Goal: Task Accomplishment & Management: Manage account settings

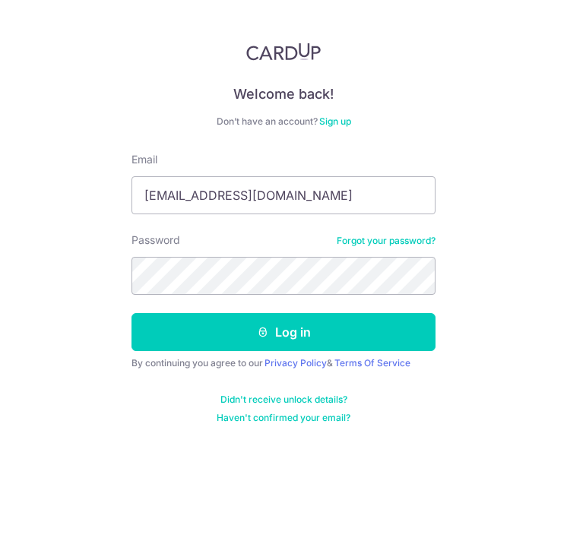
type input "martin_30eva@hotmail.com"
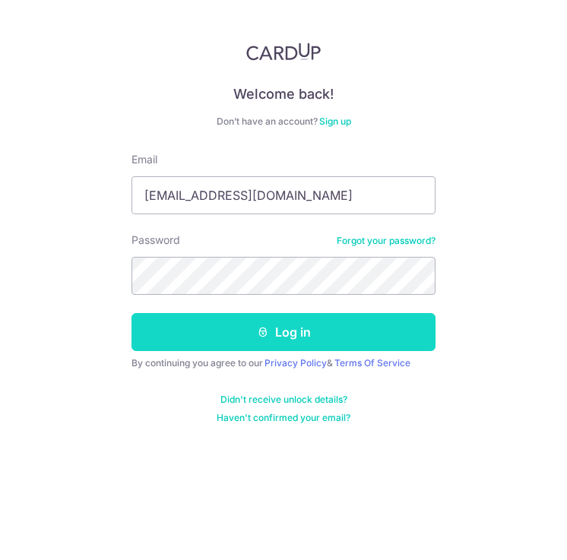
click at [300, 332] on button "Log in" at bounding box center [284, 332] width 304 height 38
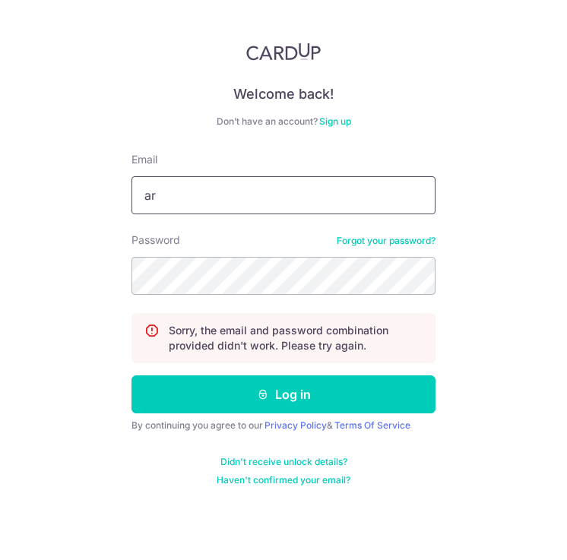
type input "a"
type input "[EMAIL_ADDRESS][DOMAIN_NAME]"
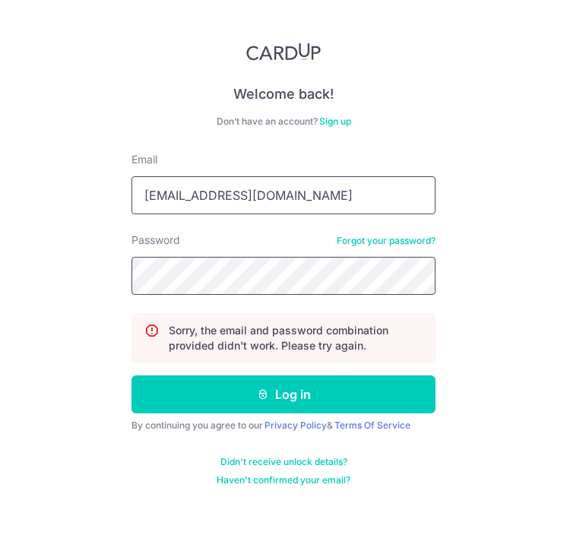
click at [284, 395] on button "Log in" at bounding box center [284, 395] width 304 height 38
type input "[EMAIL_ADDRESS][DOMAIN_NAME]"
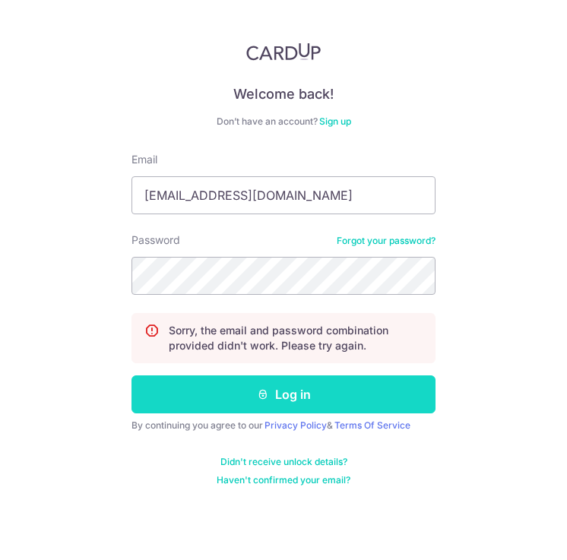
click at [310, 391] on button "Log in" at bounding box center [284, 395] width 304 height 38
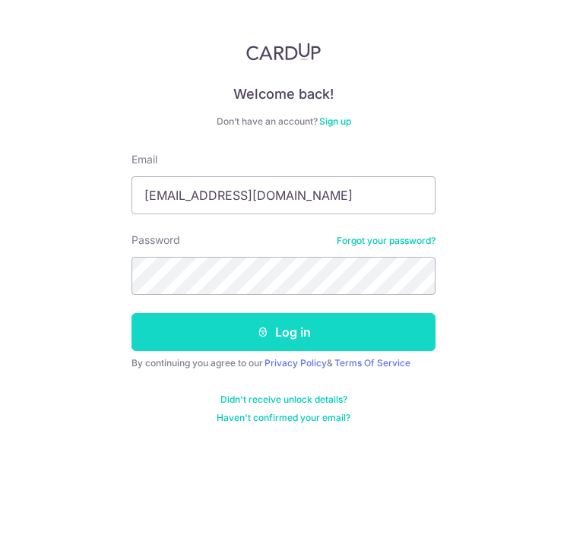
click at [268, 335] on icon "submit" at bounding box center [263, 332] width 12 height 12
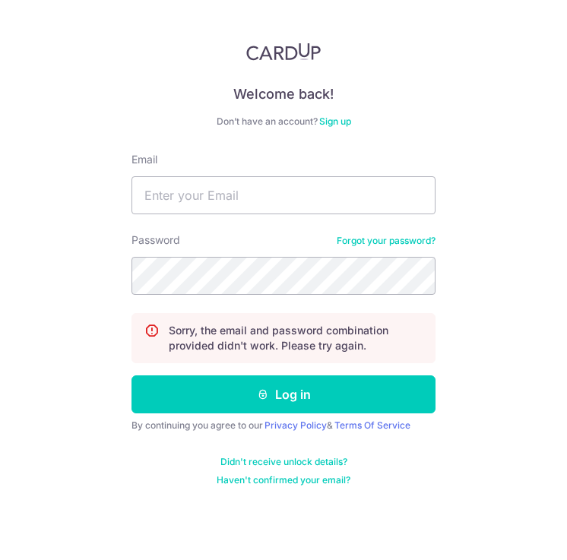
click at [372, 239] on link "Forgot your password?" at bounding box center [386, 241] width 99 height 12
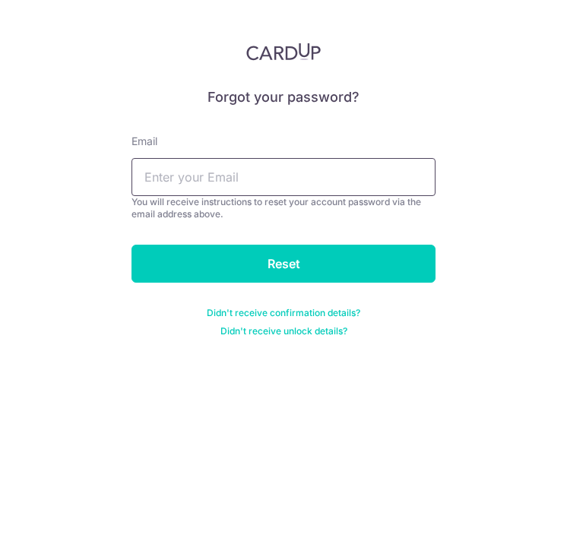
click at [347, 173] on input "text" at bounding box center [284, 177] width 304 height 38
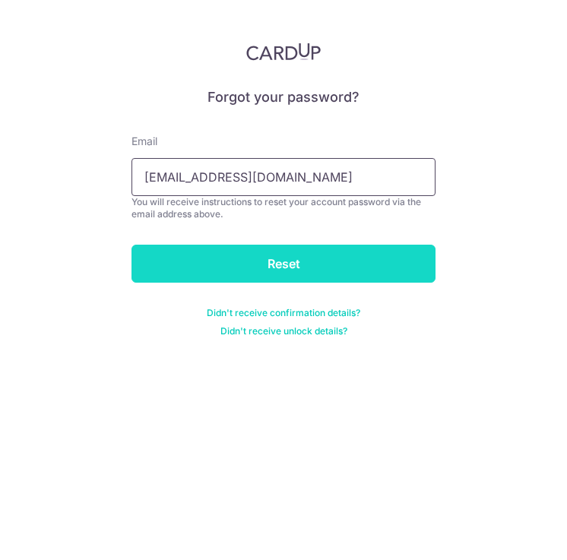
type input "[EMAIL_ADDRESS][DOMAIN_NAME]"
click at [355, 249] on input "Reset" at bounding box center [284, 264] width 304 height 38
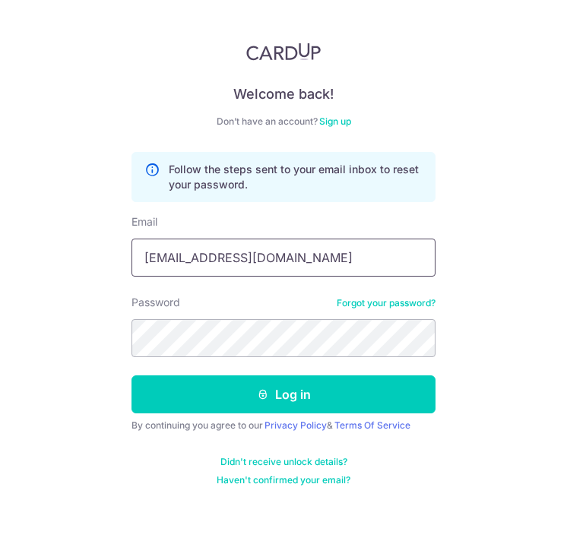
type input "[EMAIL_ADDRESS][DOMAIN_NAME]"
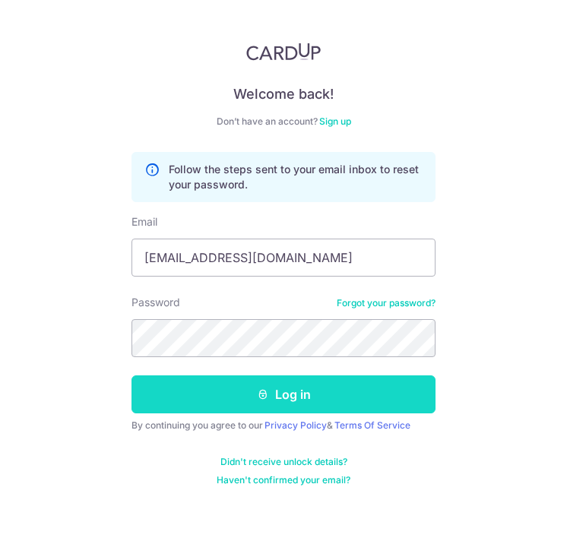
click at [284, 391] on button "Log in" at bounding box center [284, 395] width 304 height 38
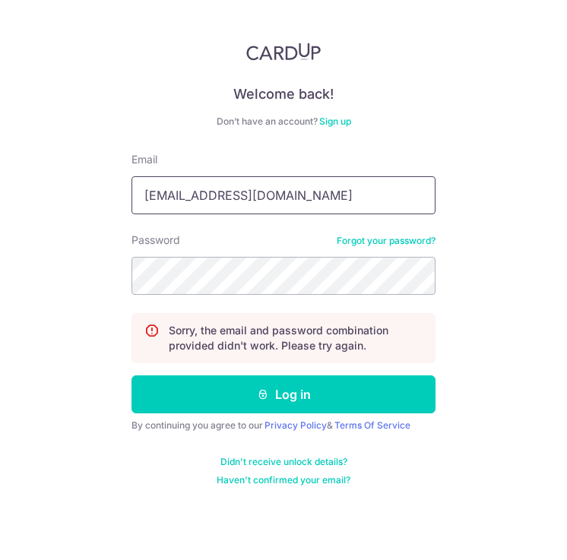
type input "[EMAIL_ADDRESS][DOMAIN_NAME]"
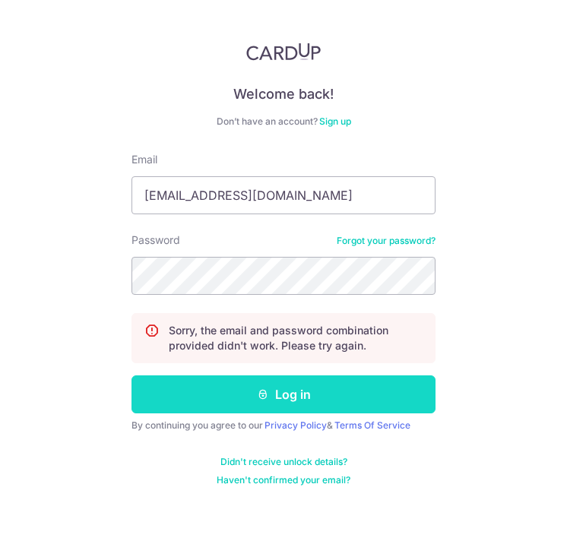
click at [156, 393] on button "Log in" at bounding box center [284, 395] width 304 height 38
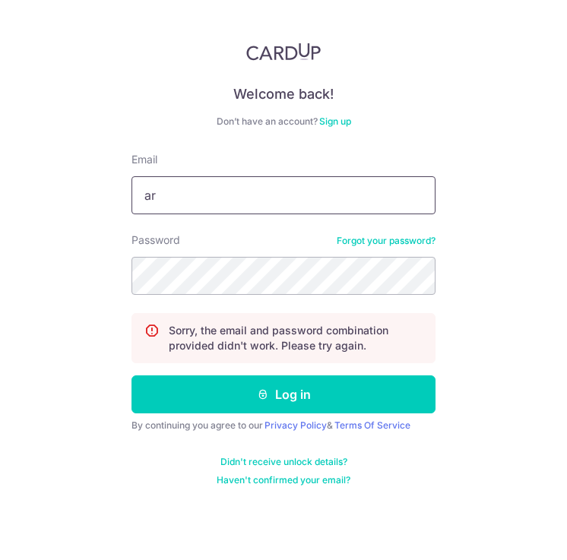
type input "a"
type input "[EMAIL_ADDRESS][DOMAIN_NAME]"
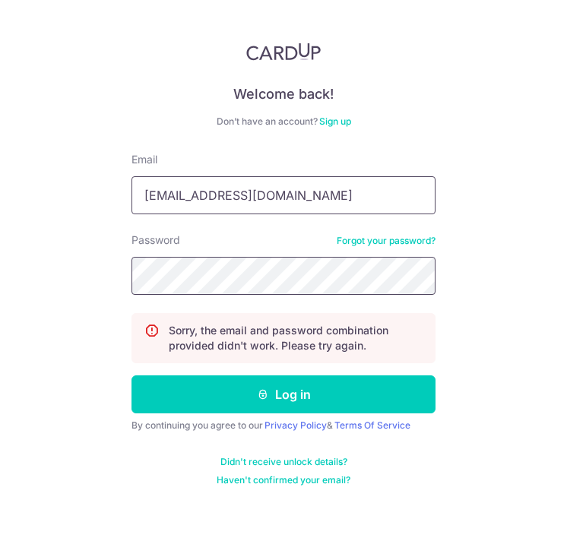
click at [284, 395] on button "Log in" at bounding box center [284, 395] width 304 height 38
type input "[EMAIL_ADDRESS][DOMAIN_NAME]"
click at [284, 395] on button "Log in" at bounding box center [284, 395] width 304 height 38
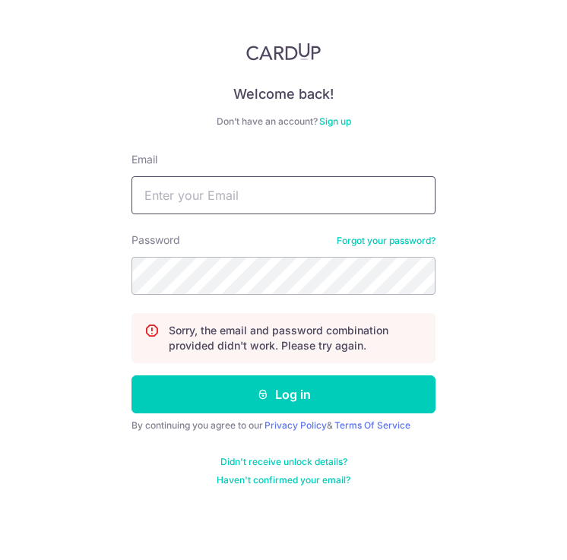
click at [262, 201] on input "Email" at bounding box center [284, 195] width 304 height 38
type input "[EMAIL_ADDRESS][DOMAIN_NAME]"
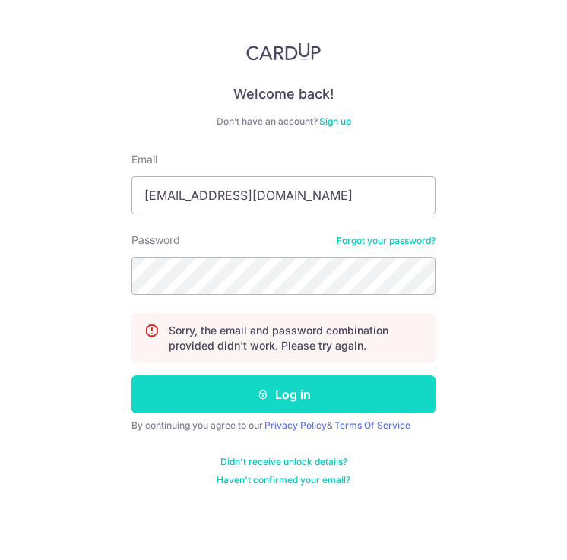
click at [315, 392] on button "Log in" at bounding box center [284, 395] width 304 height 38
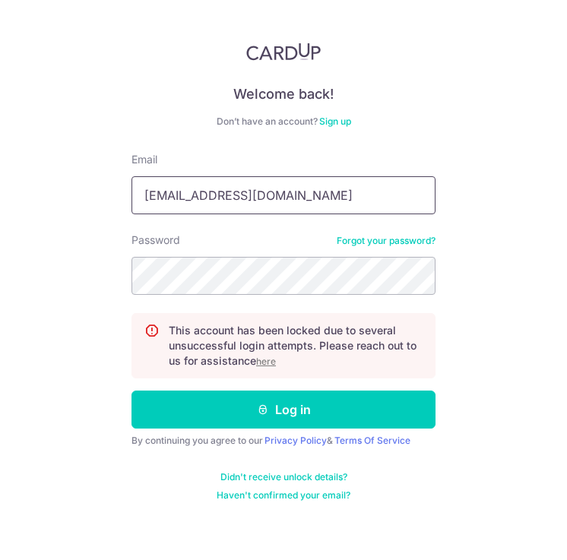
type input "[EMAIL_ADDRESS][DOMAIN_NAME]"
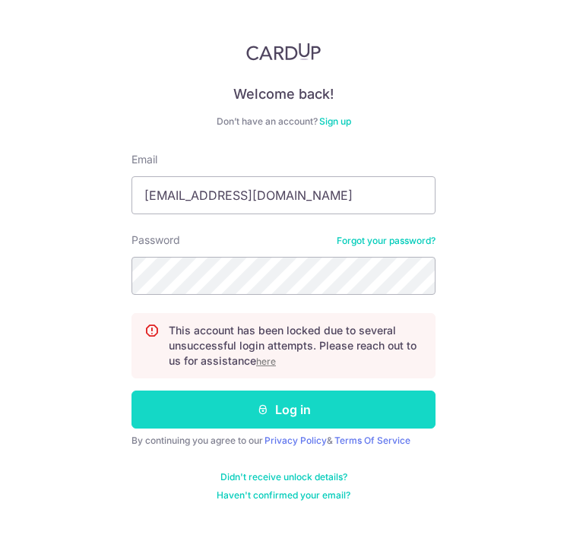
click at [279, 408] on button "Log in" at bounding box center [284, 410] width 304 height 38
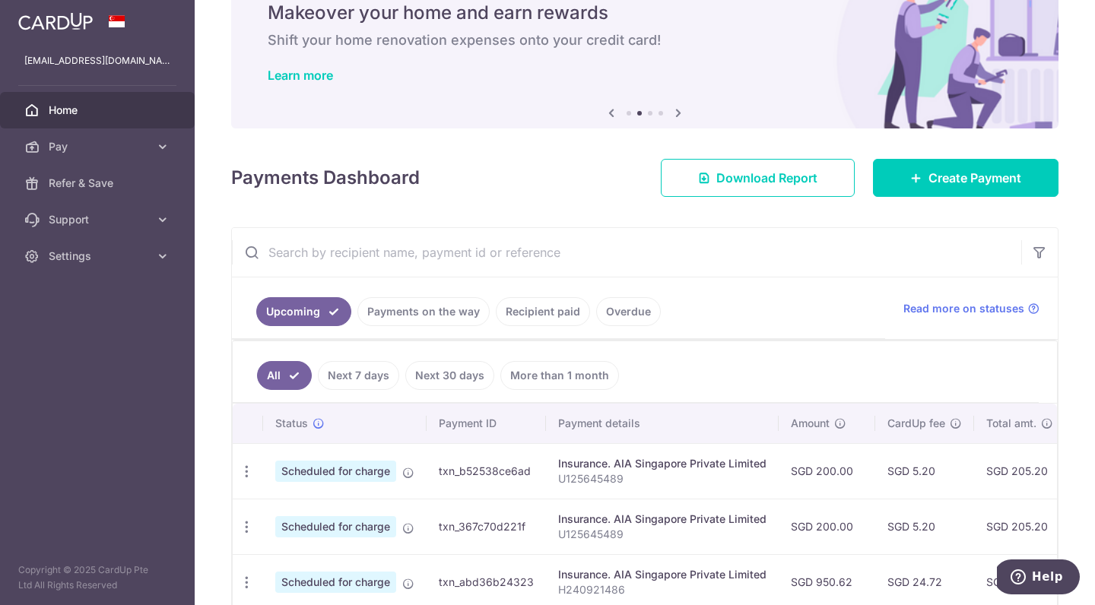
click at [411, 306] on link "Payments on the way" at bounding box center [423, 311] width 132 height 29
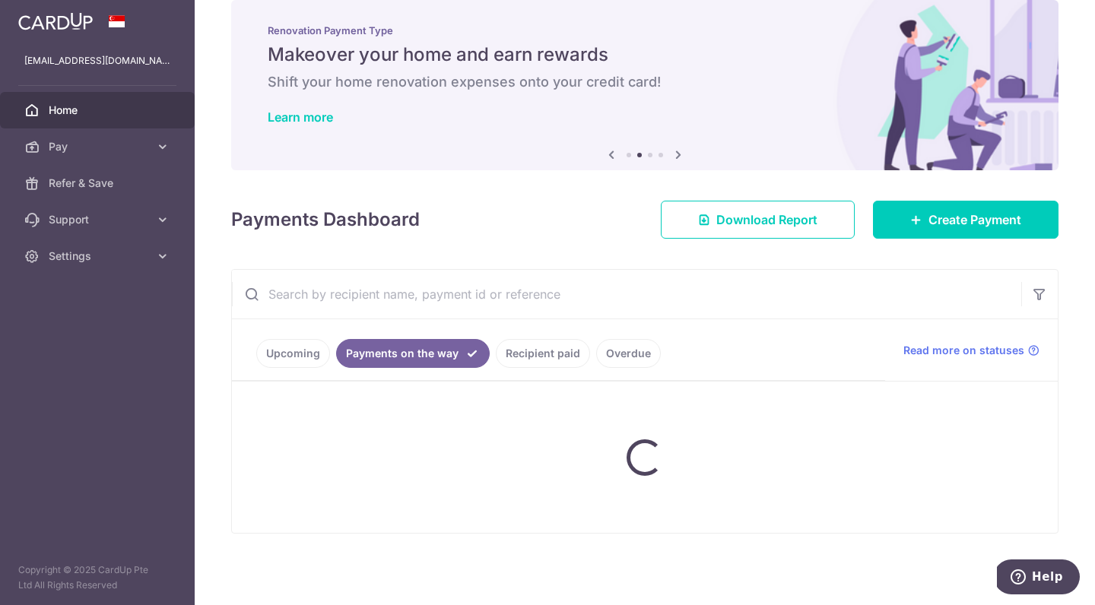
scroll to position [24, 0]
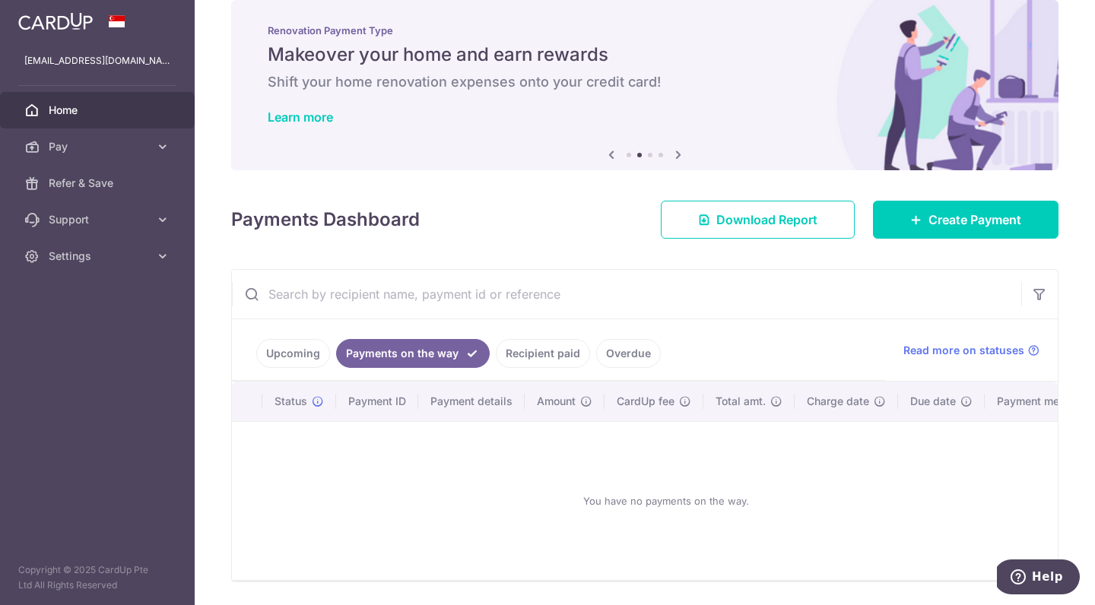
click at [292, 347] on link "Upcoming" at bounding box center [293, 353] width 74 height 29
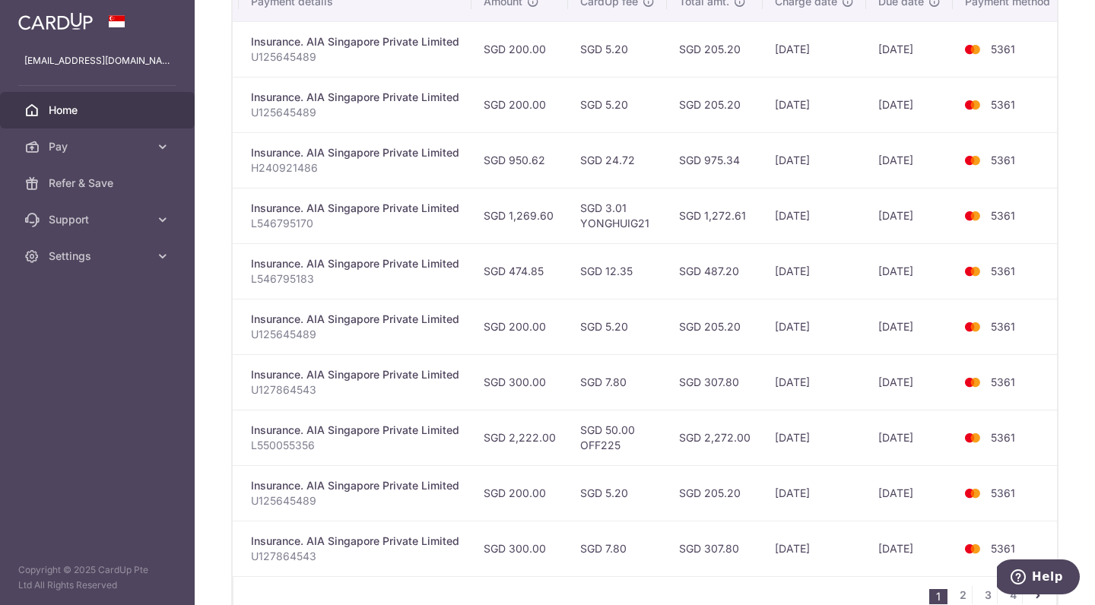
scroll to position [489, 0]
